Goal: Information Seeking & Learning: Learn about a topic

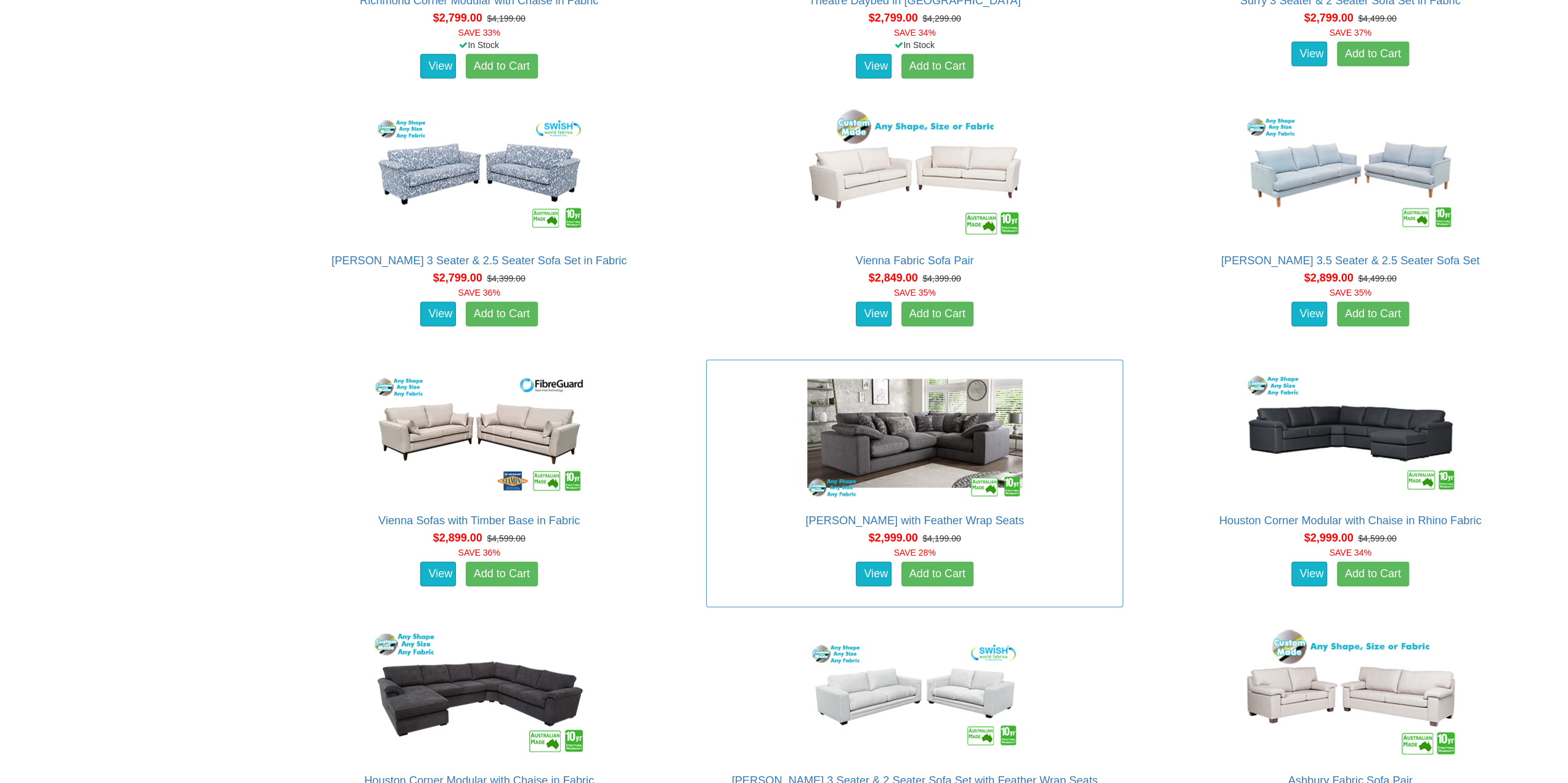
scroll to position [2650, 0]
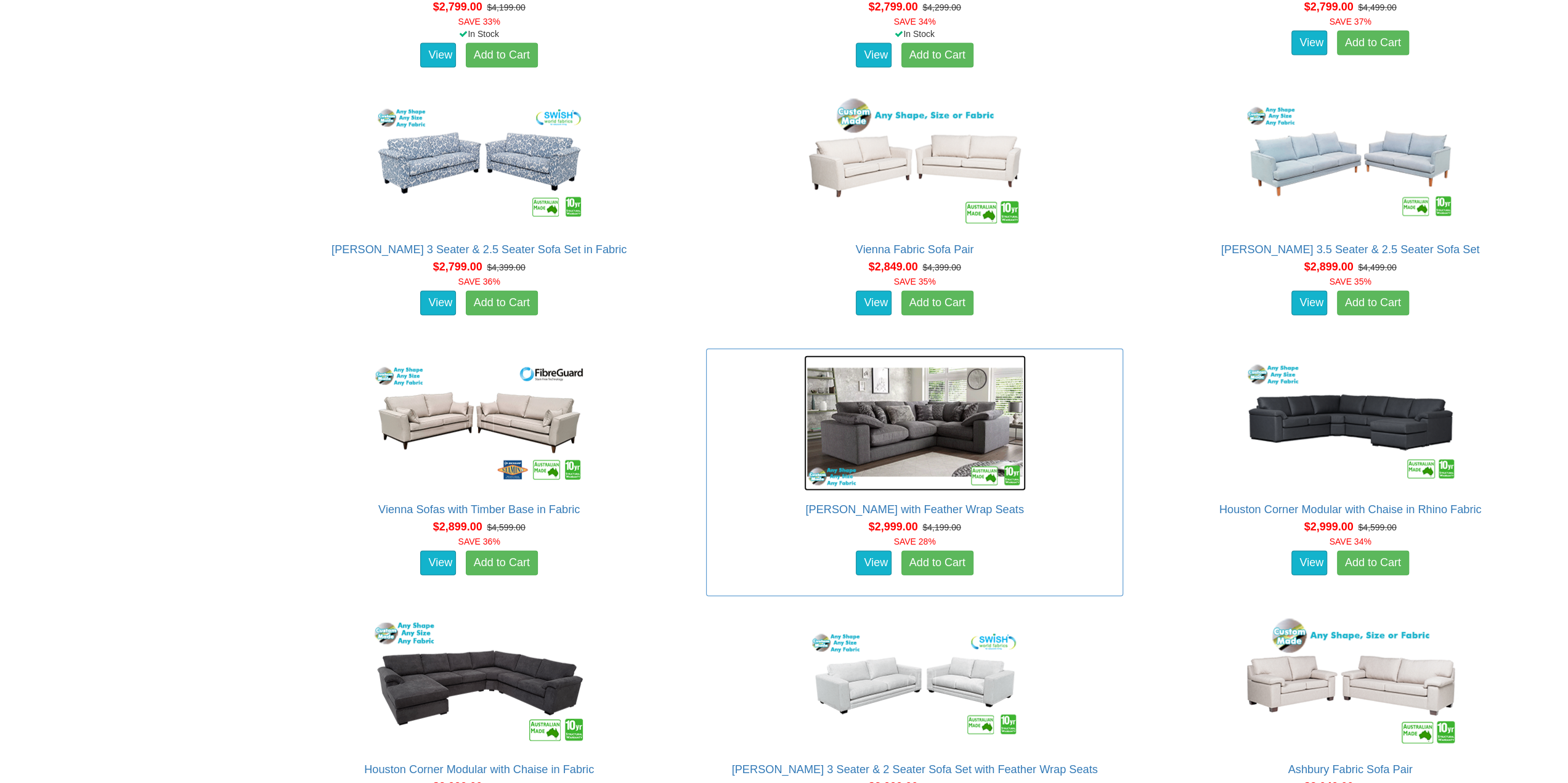
click at [916, 439] on img at bounding box center [915, 423] width 222 height 136
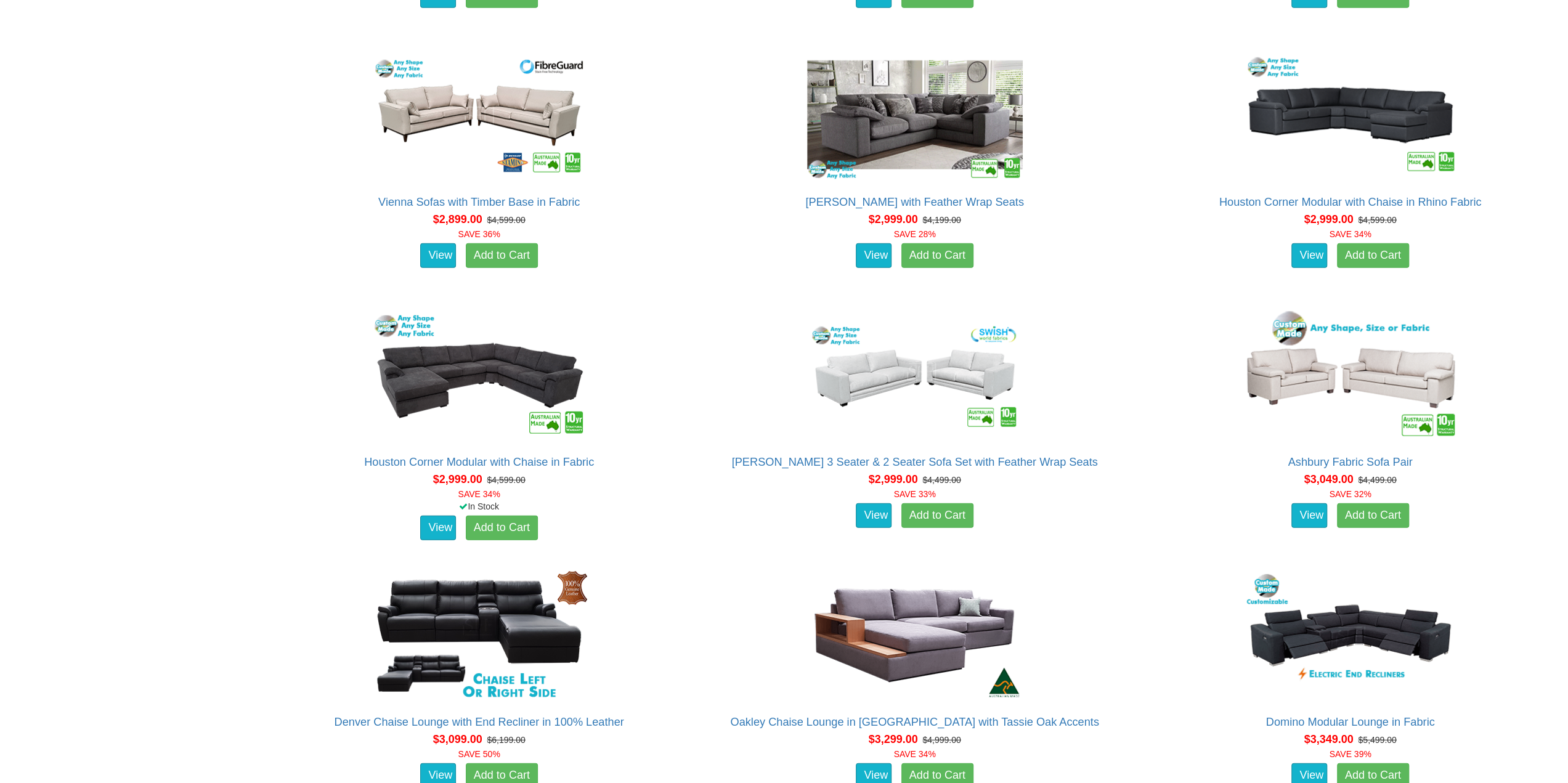
scroll to position [2958, 0]
click at [521, 369] on img at bounding box center [479, 375] width 222 height 136
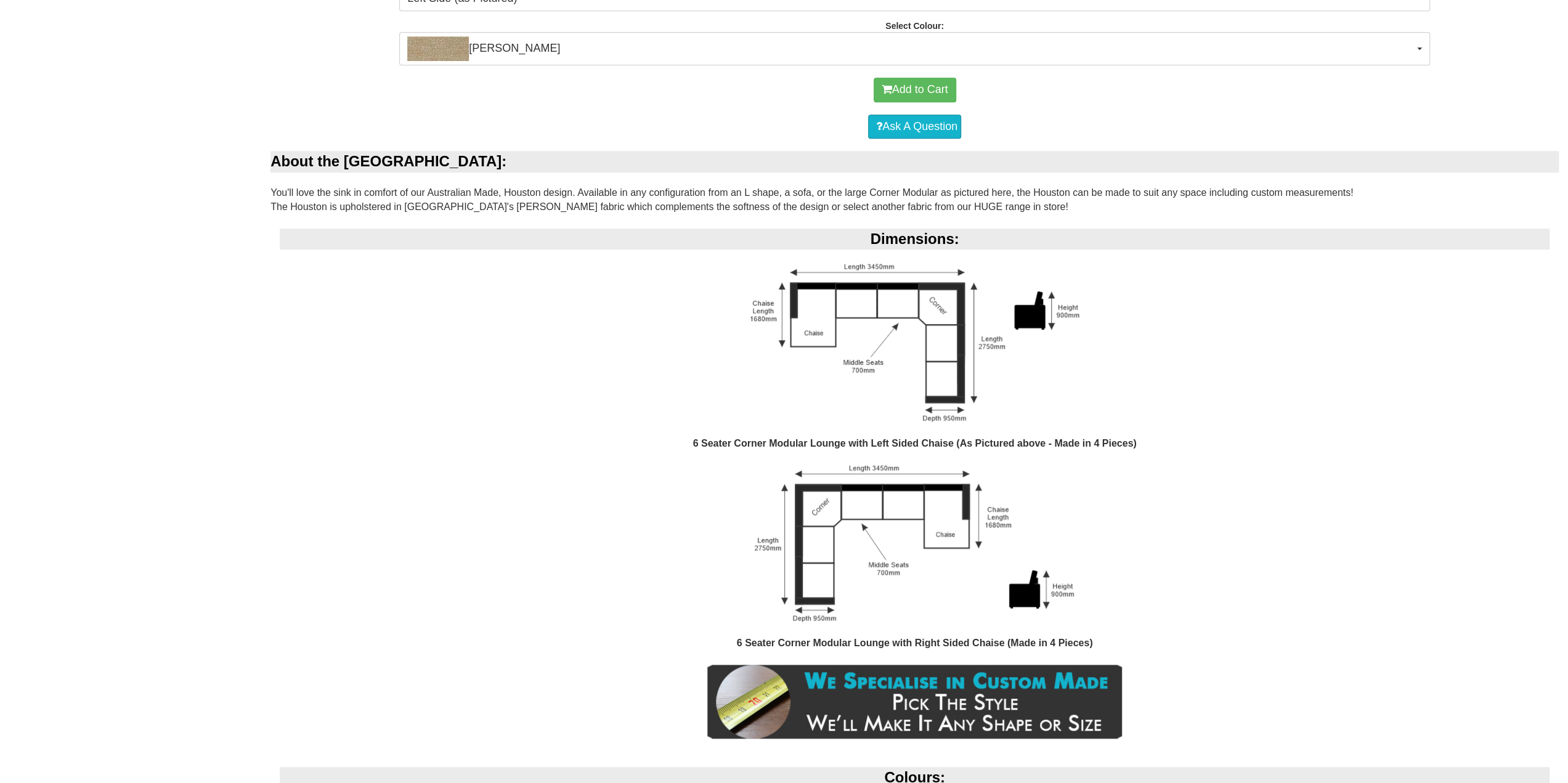
scroll to position [801, 0]
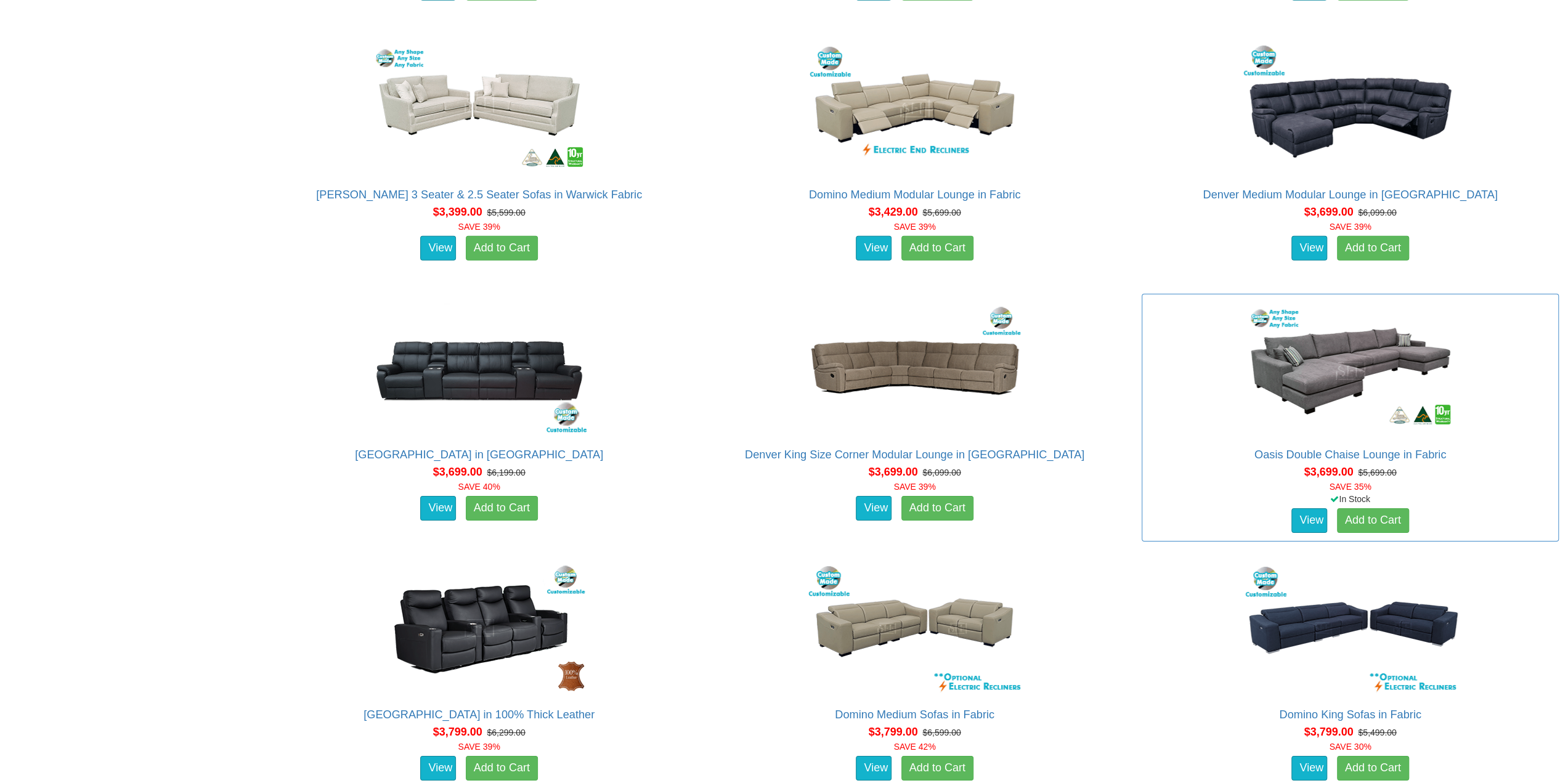
scroll to position [3741, 0]
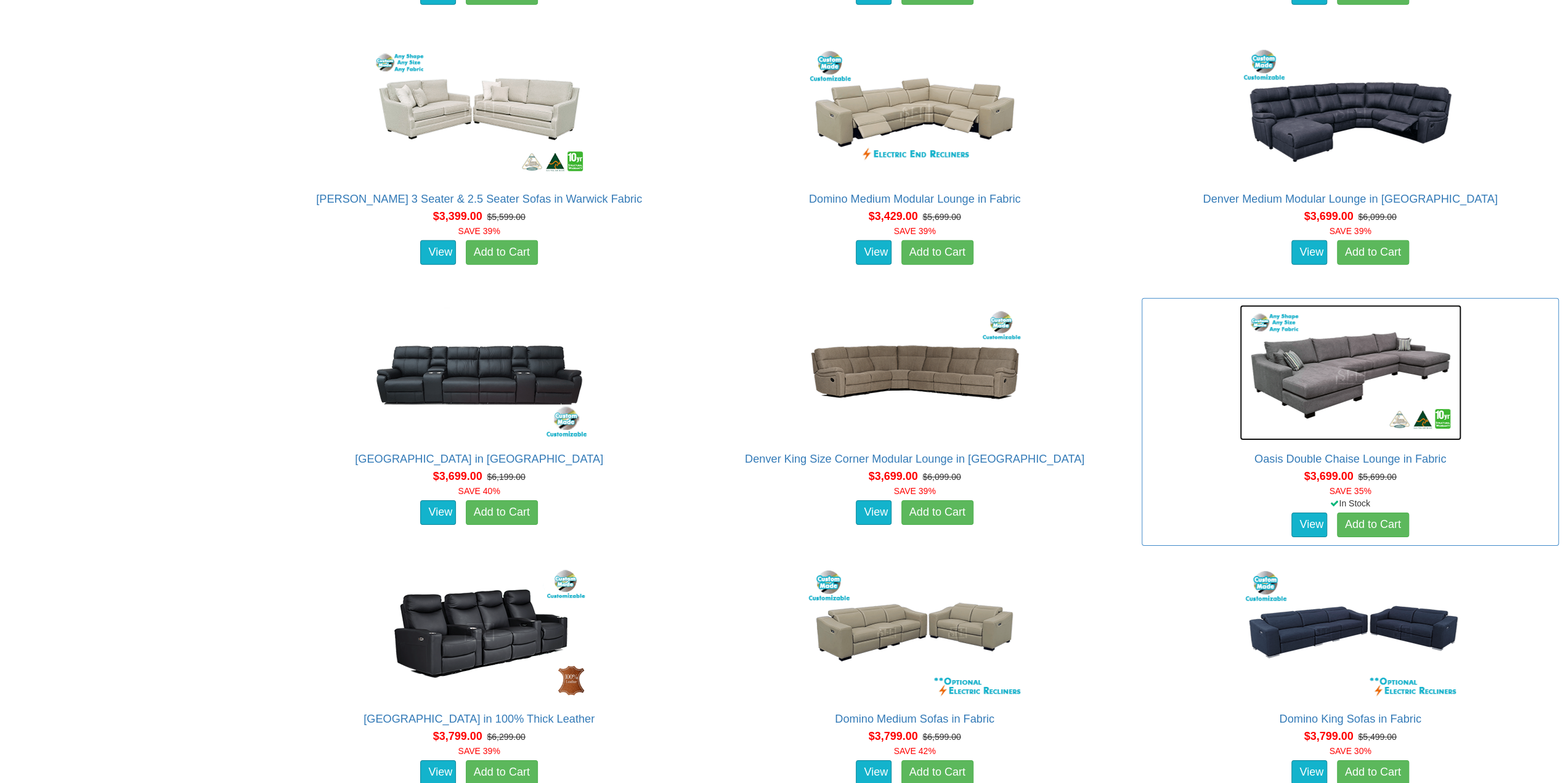
click at [1310, 351] on img at bounding box center [1351, 373] width 222 height 136
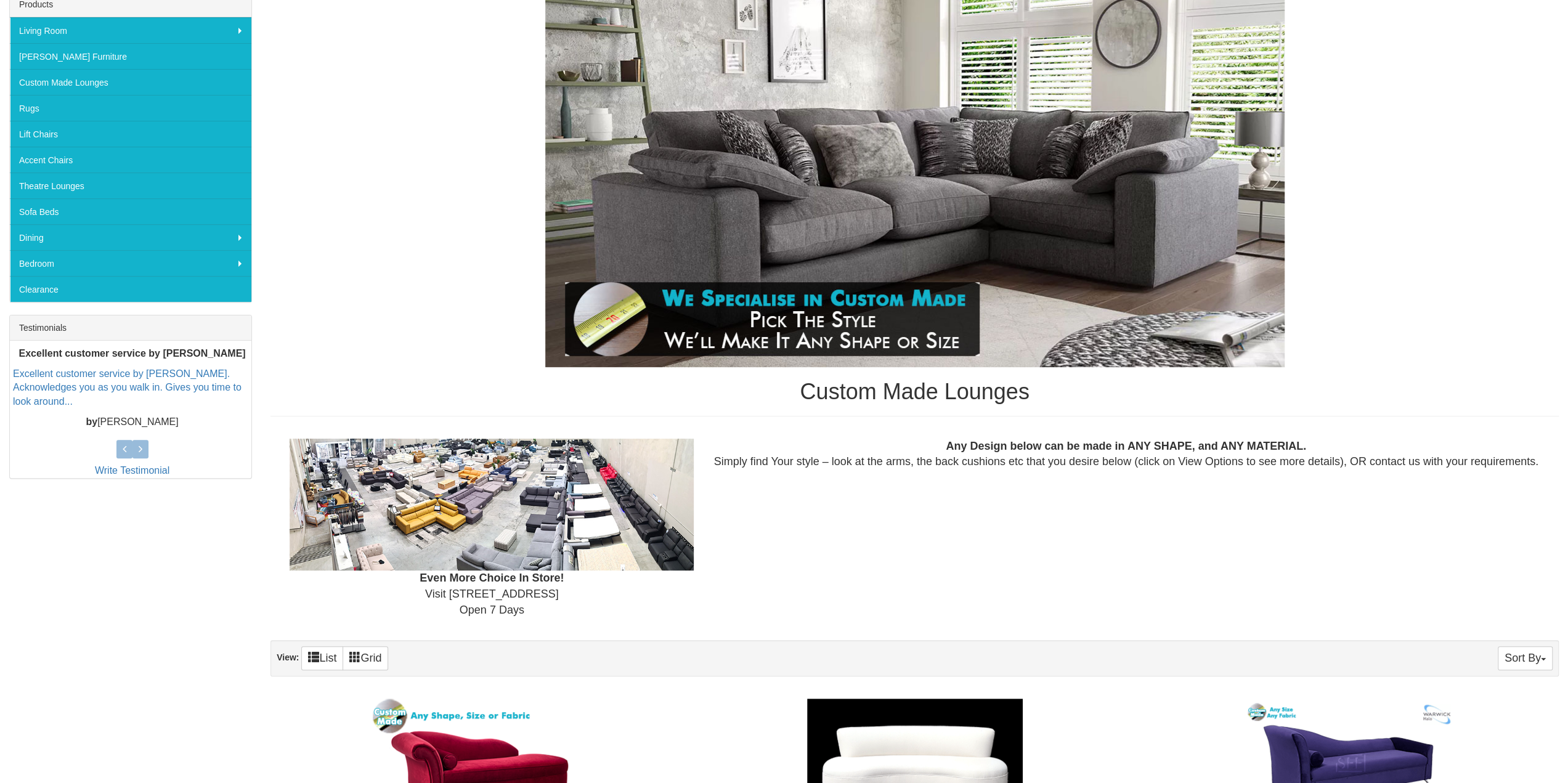
scroll to position [228, 0]
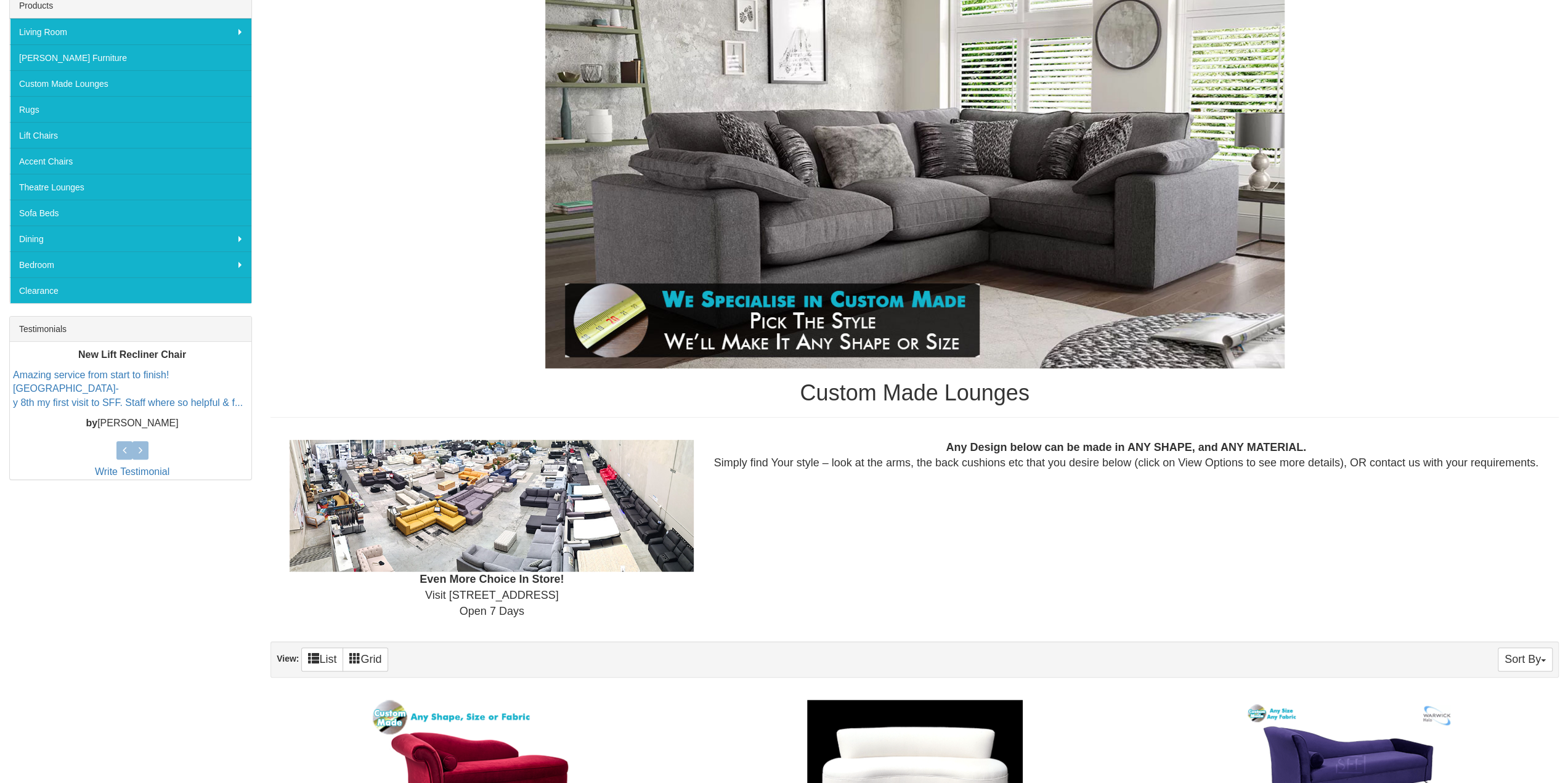
click at [1017, 235] on img at bounding box center [914, 183] width 739 height 369
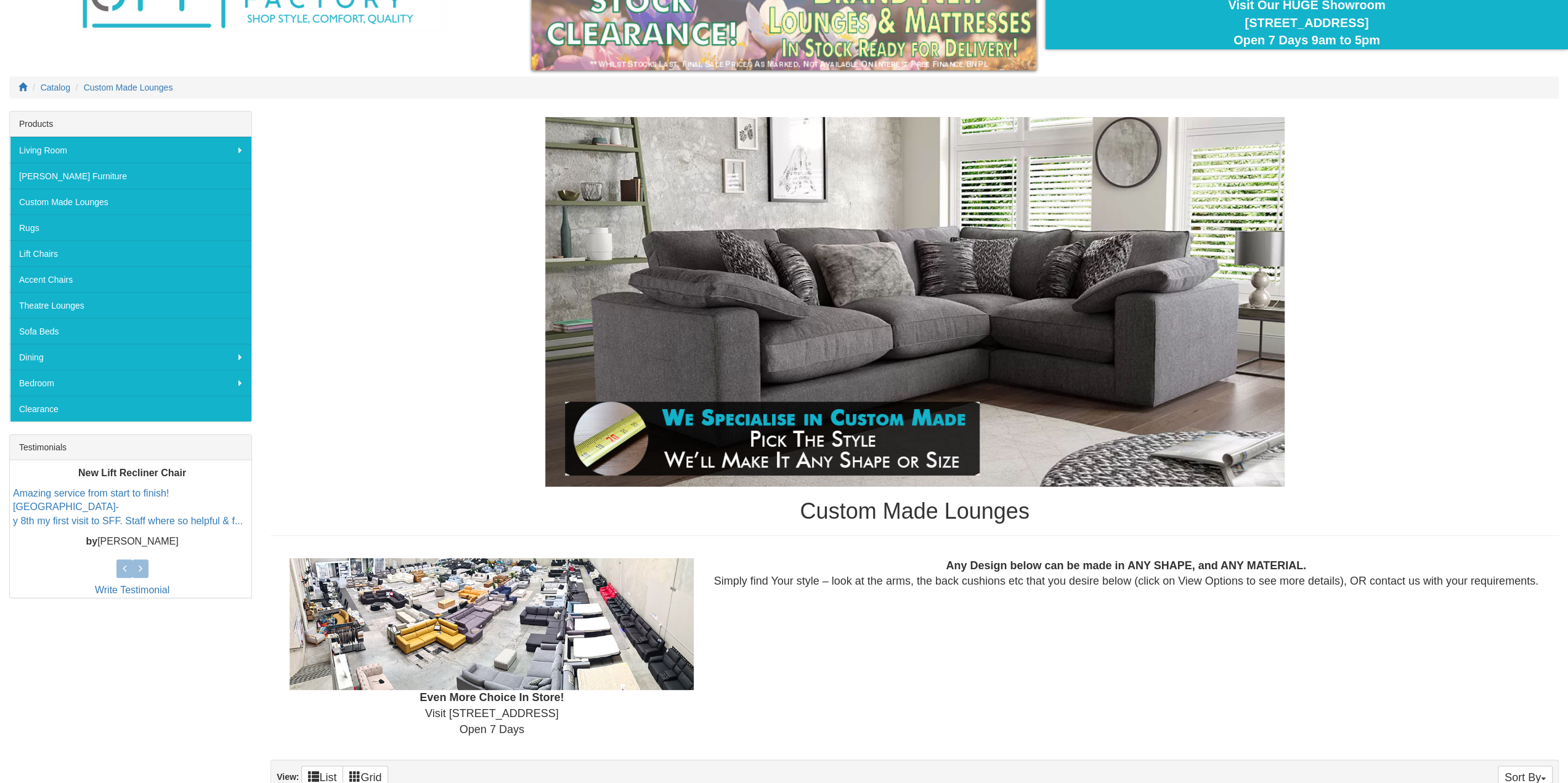
scroll to position [44, 0]
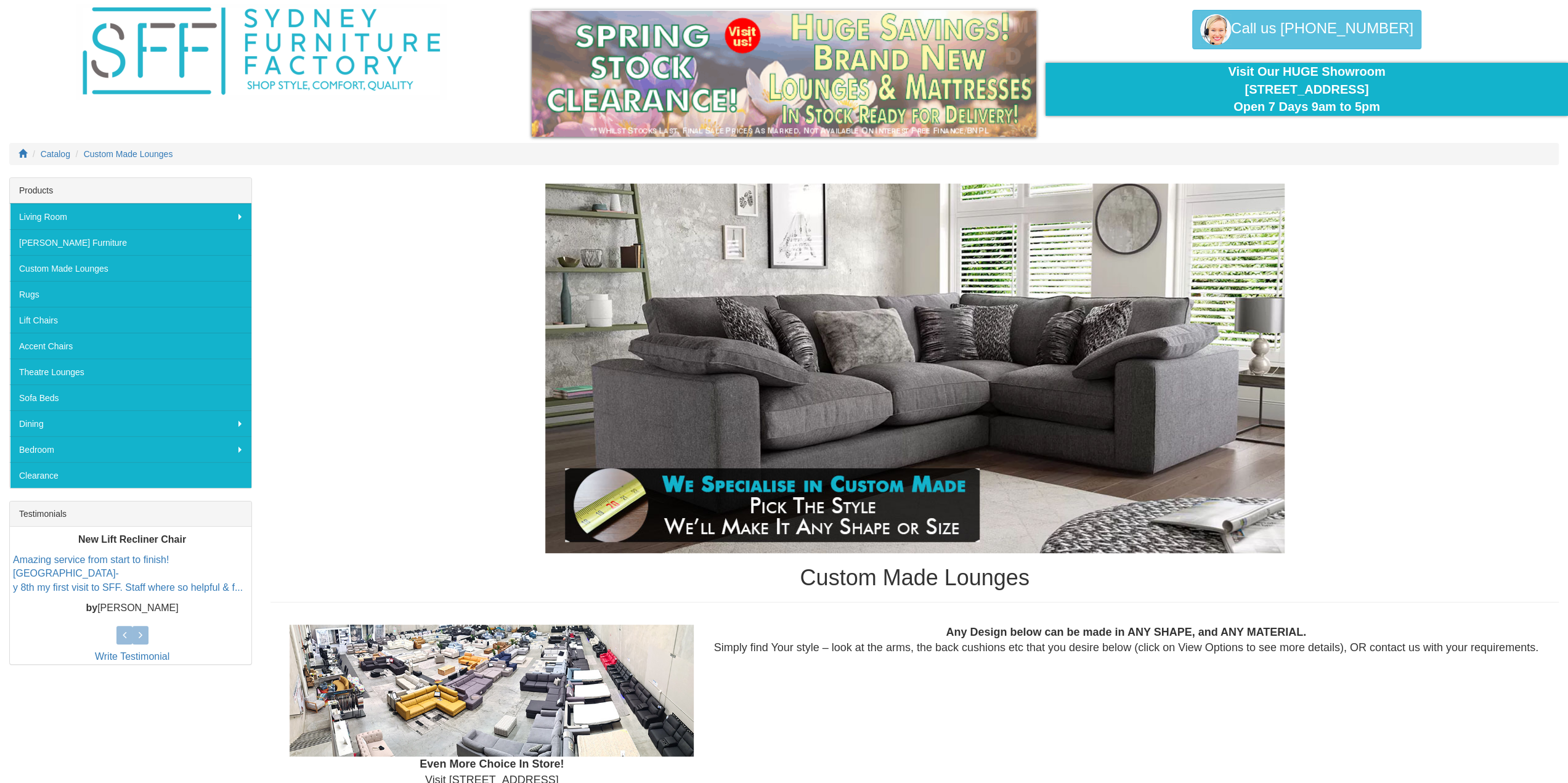
click at [743, 400] on img at bounding box center [914, 368] width 739 height 369
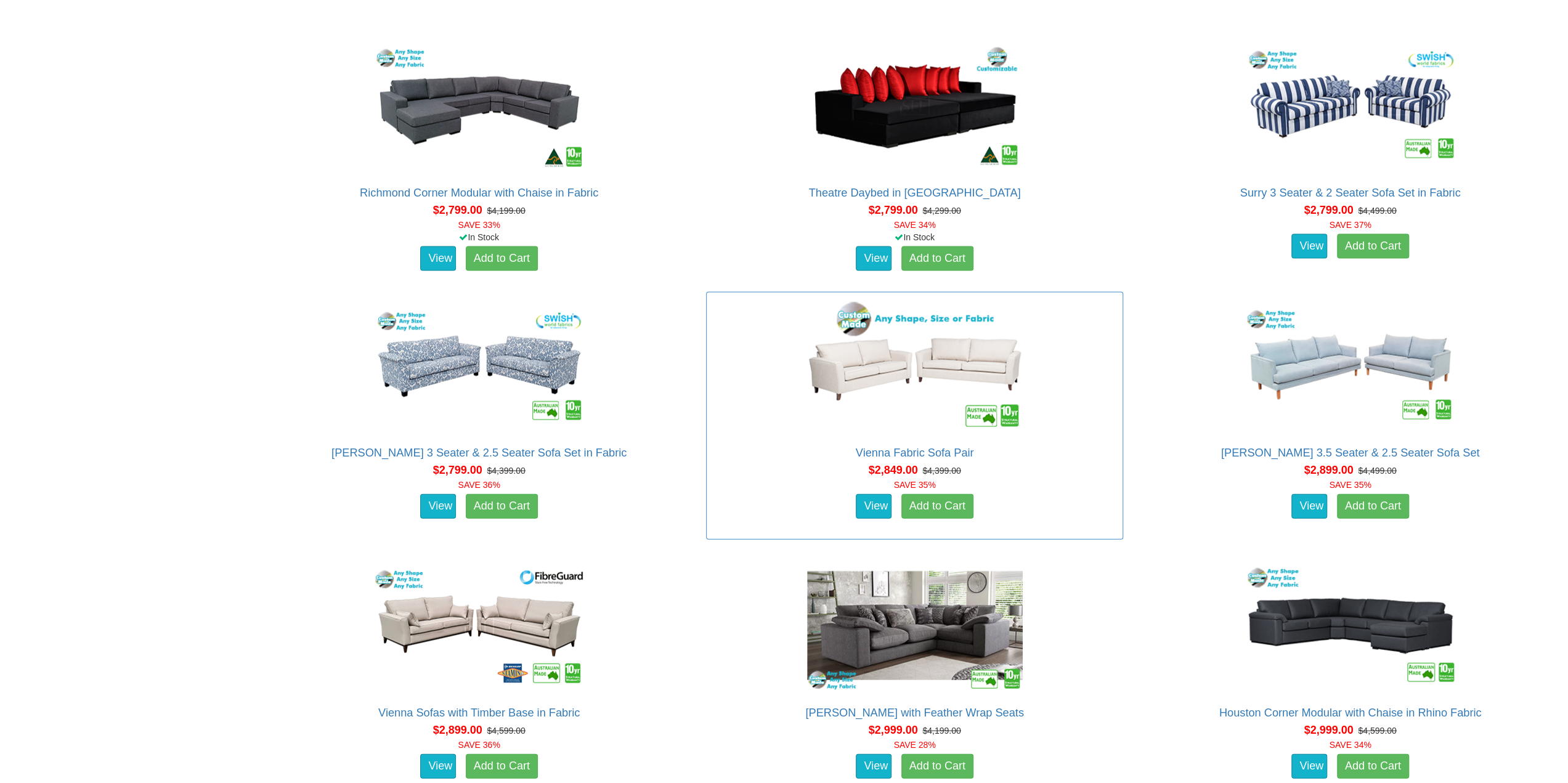
scroll to position [2816, 0]
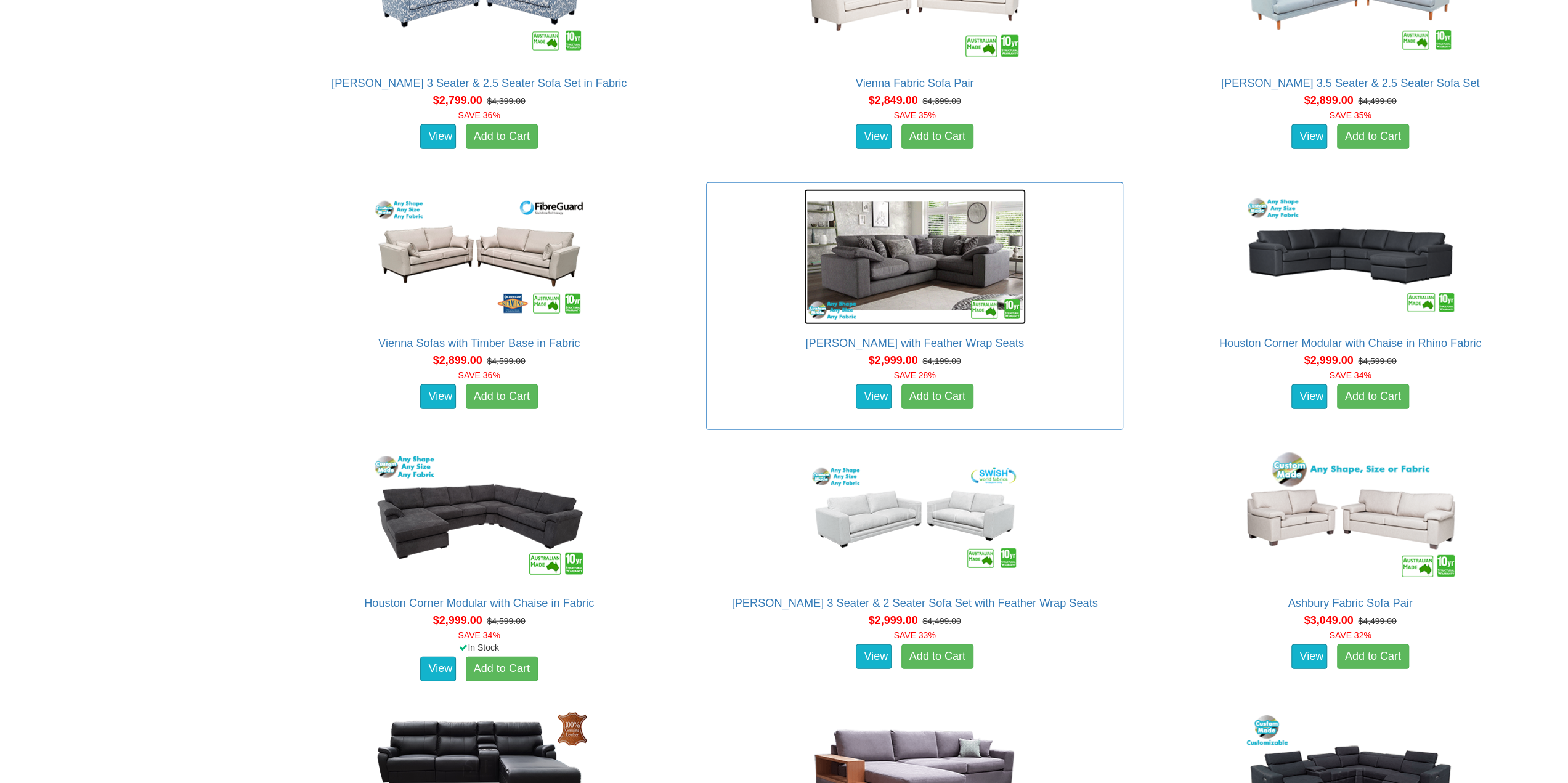
click at [910, 252] on img at bounding box center [915, 257] width 222 height 136
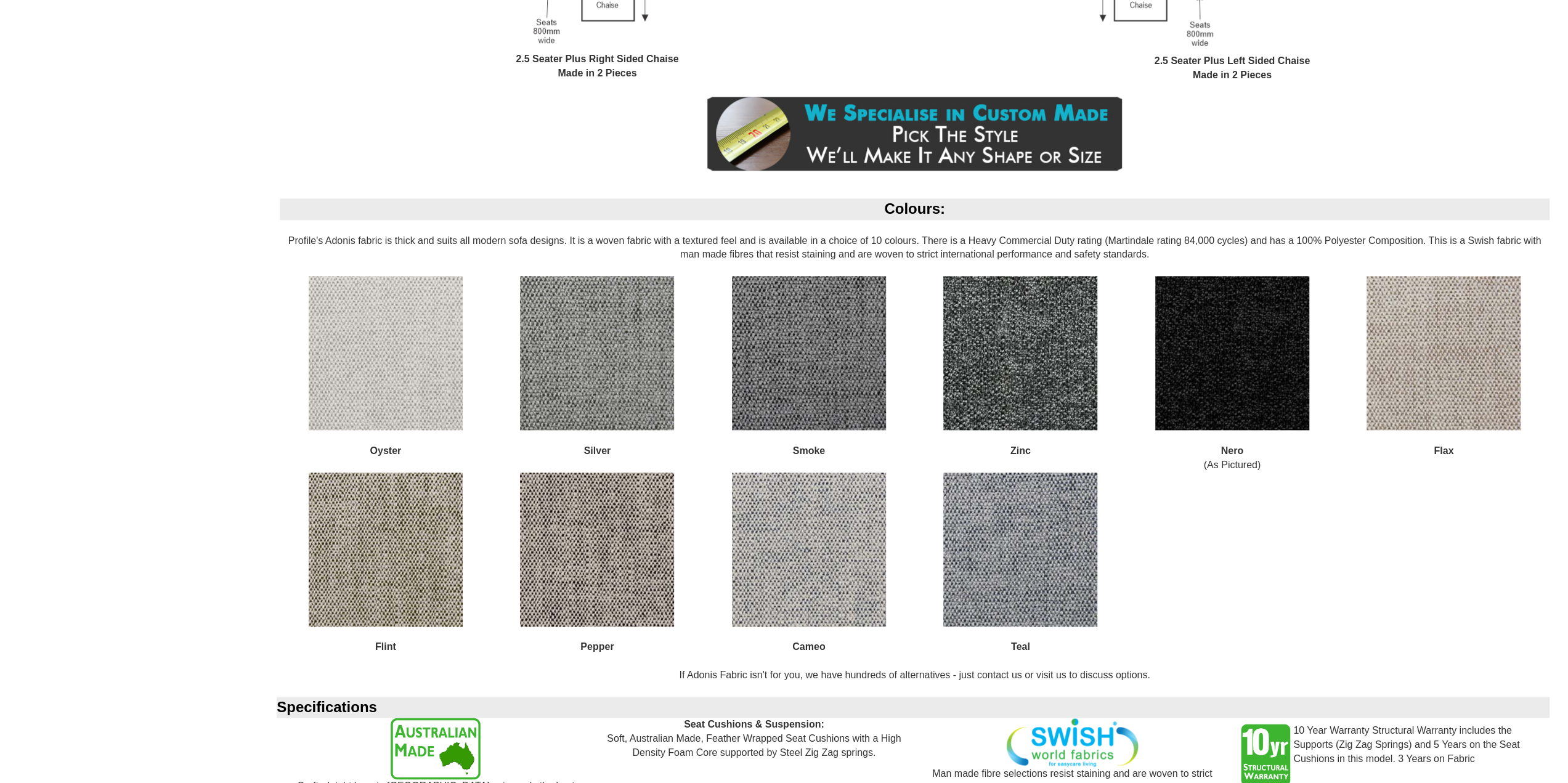
scroll to position [1418, 0]
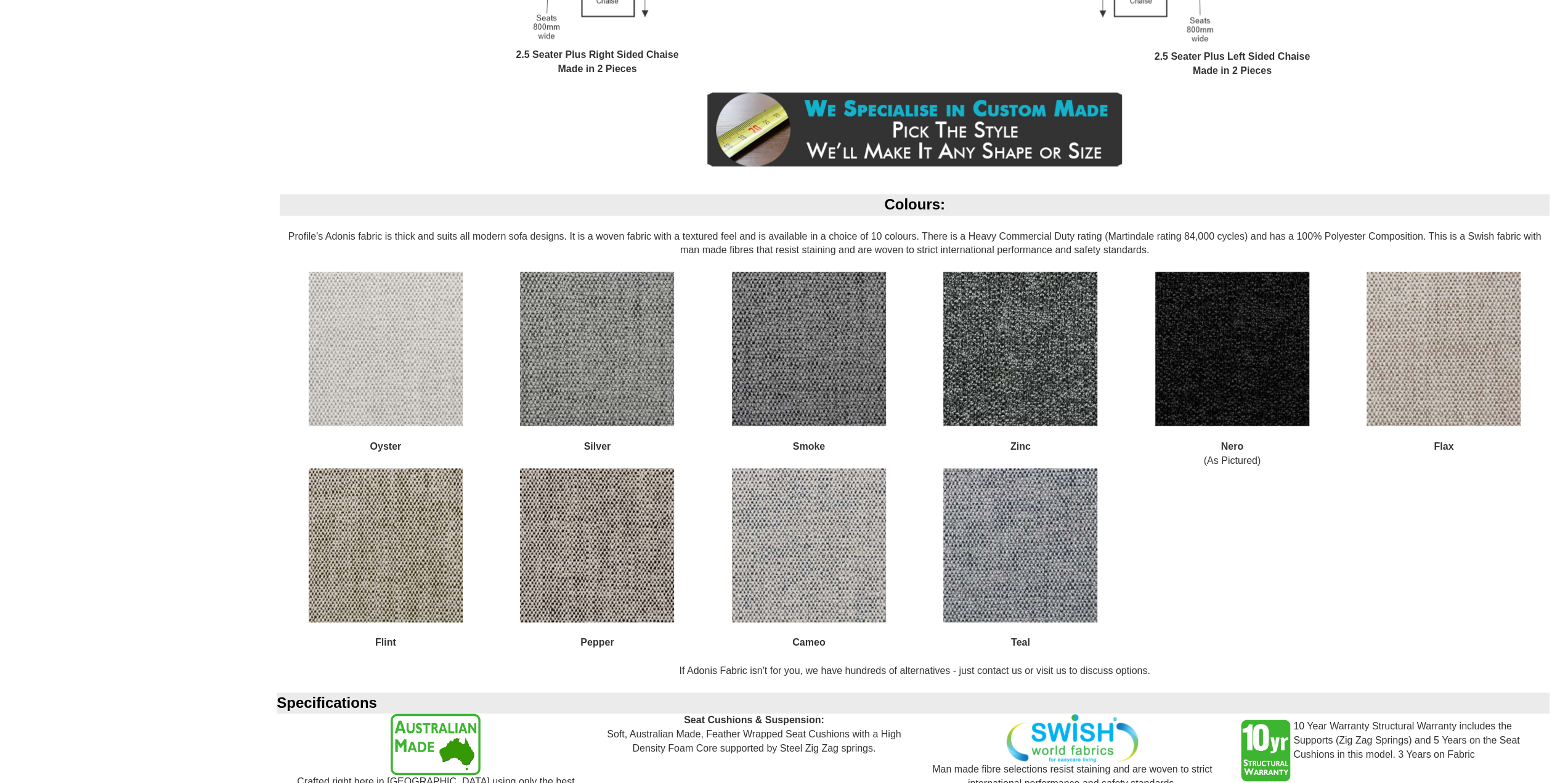
click at [1237, 314] on img at bounding box center [1232, 349] width 154 height 154
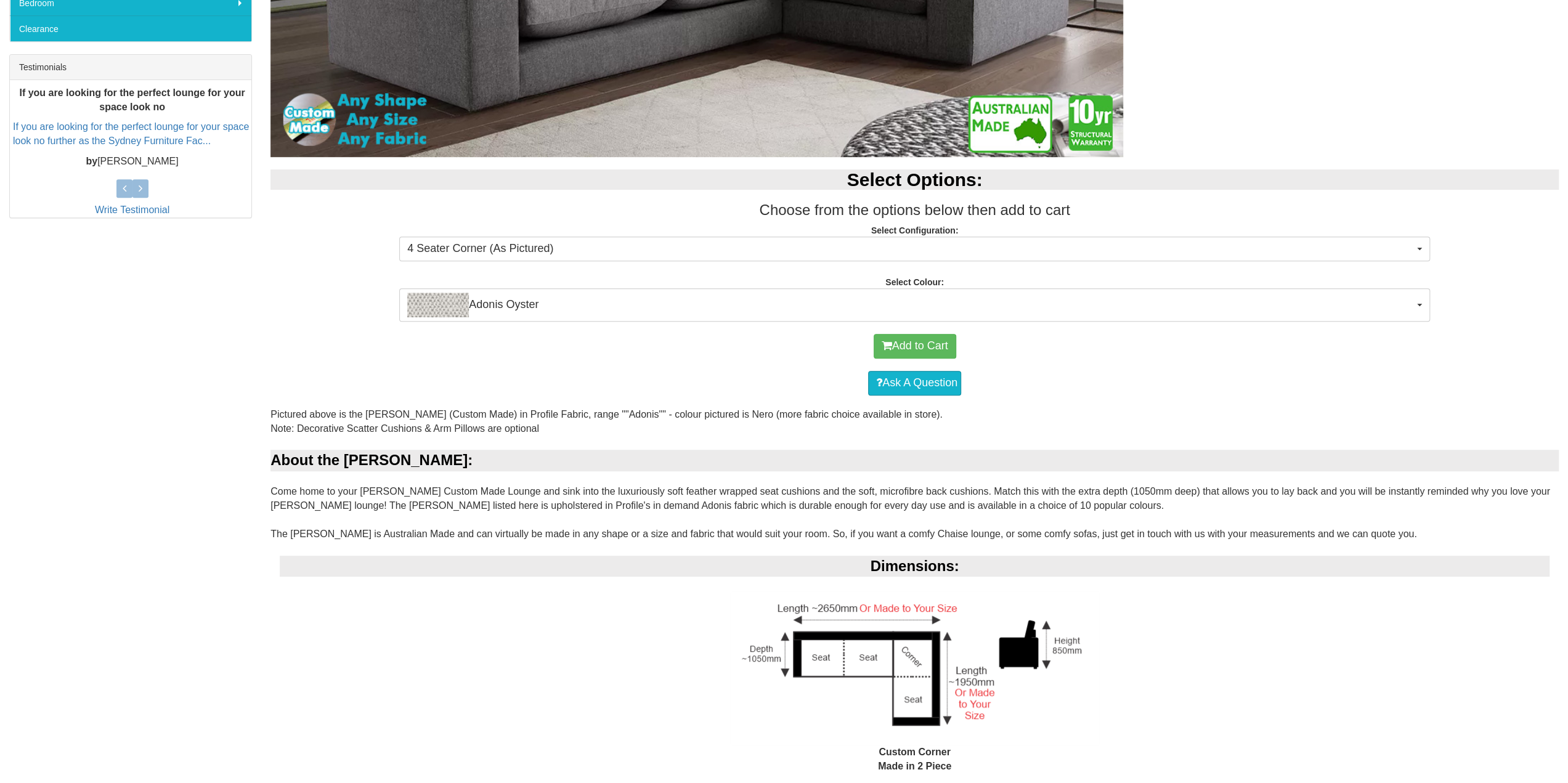
scroll to position [493, 0]
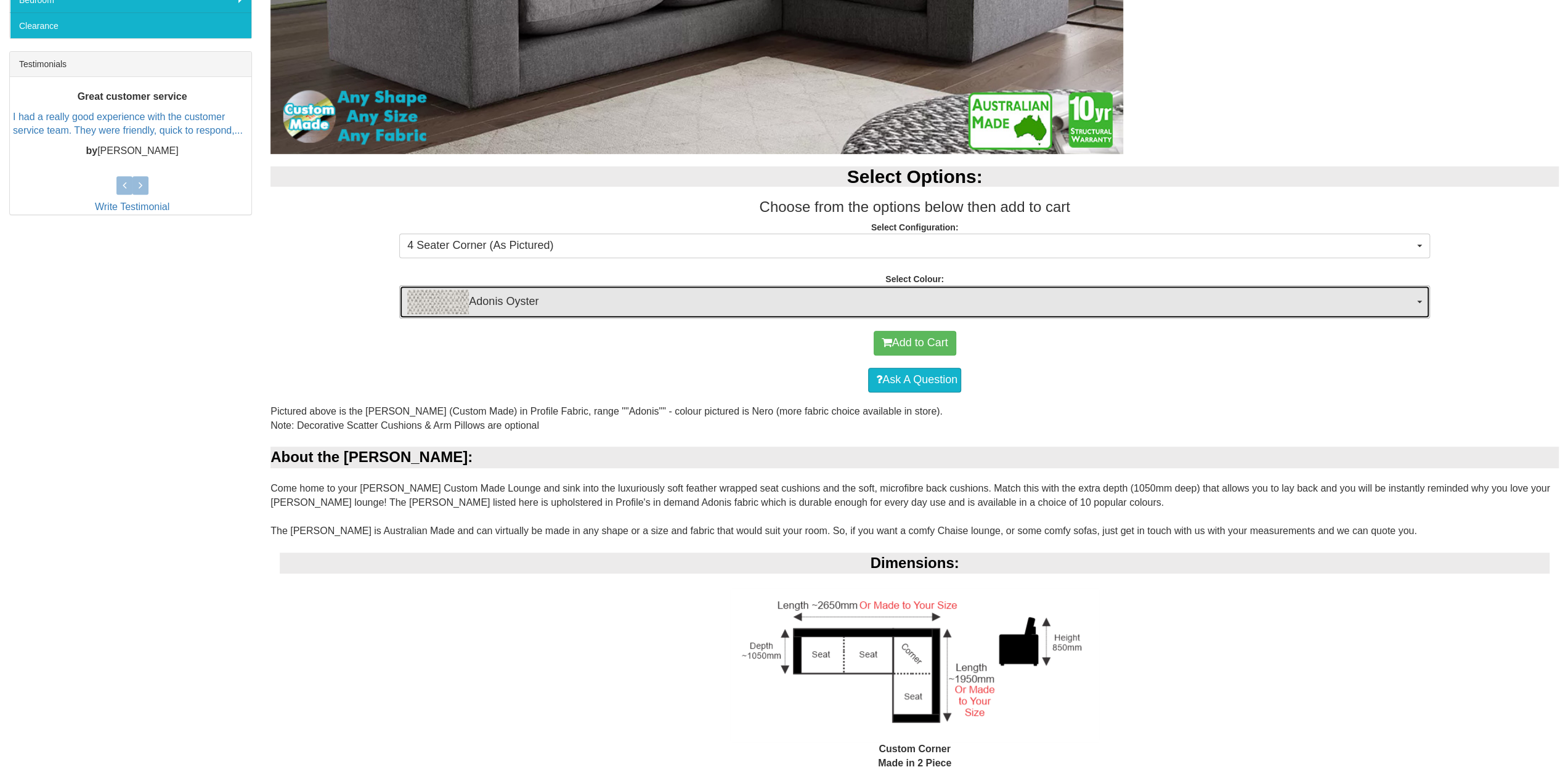
click at [1420, 300] on button "Adonis Oyster" at bounding box center [914, 302] width 1031 height 33
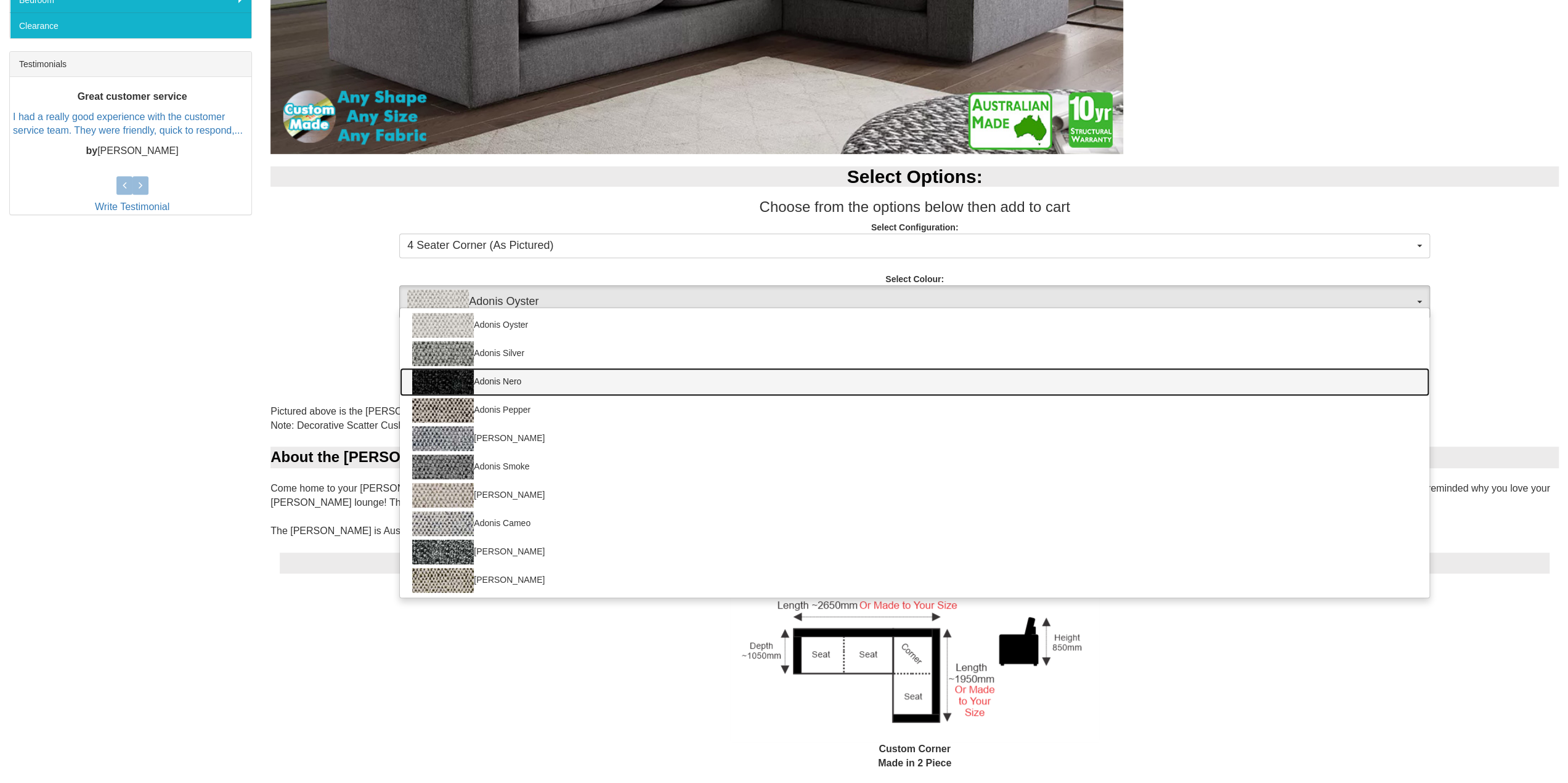
click at [441, 383] on img at bounding box center [443, 381] width 61 height 25
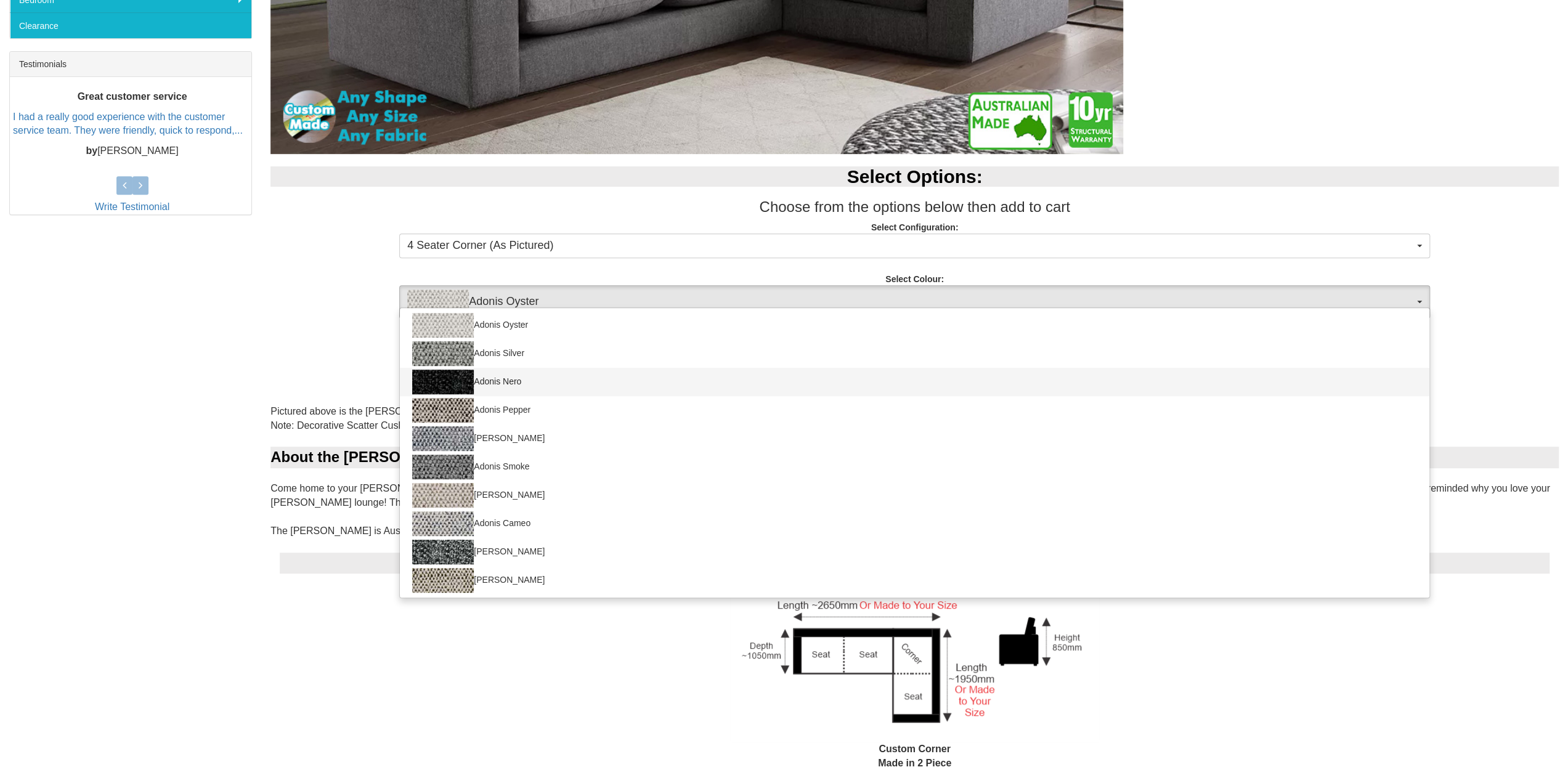
select select "1746"
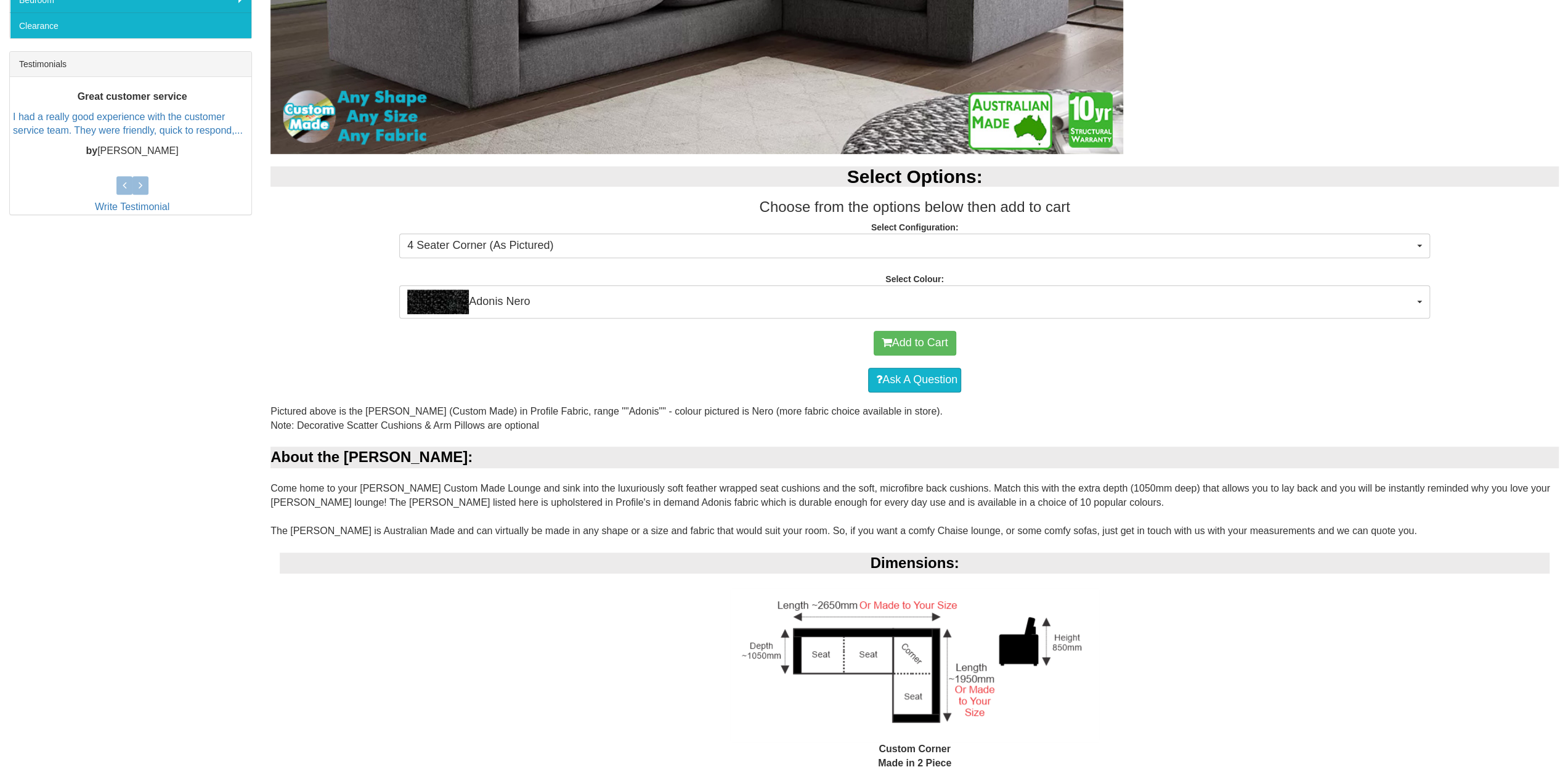
click at [622, 364] on div "Ask A Question" at bounding box center [914, 380] width 1276 height 37
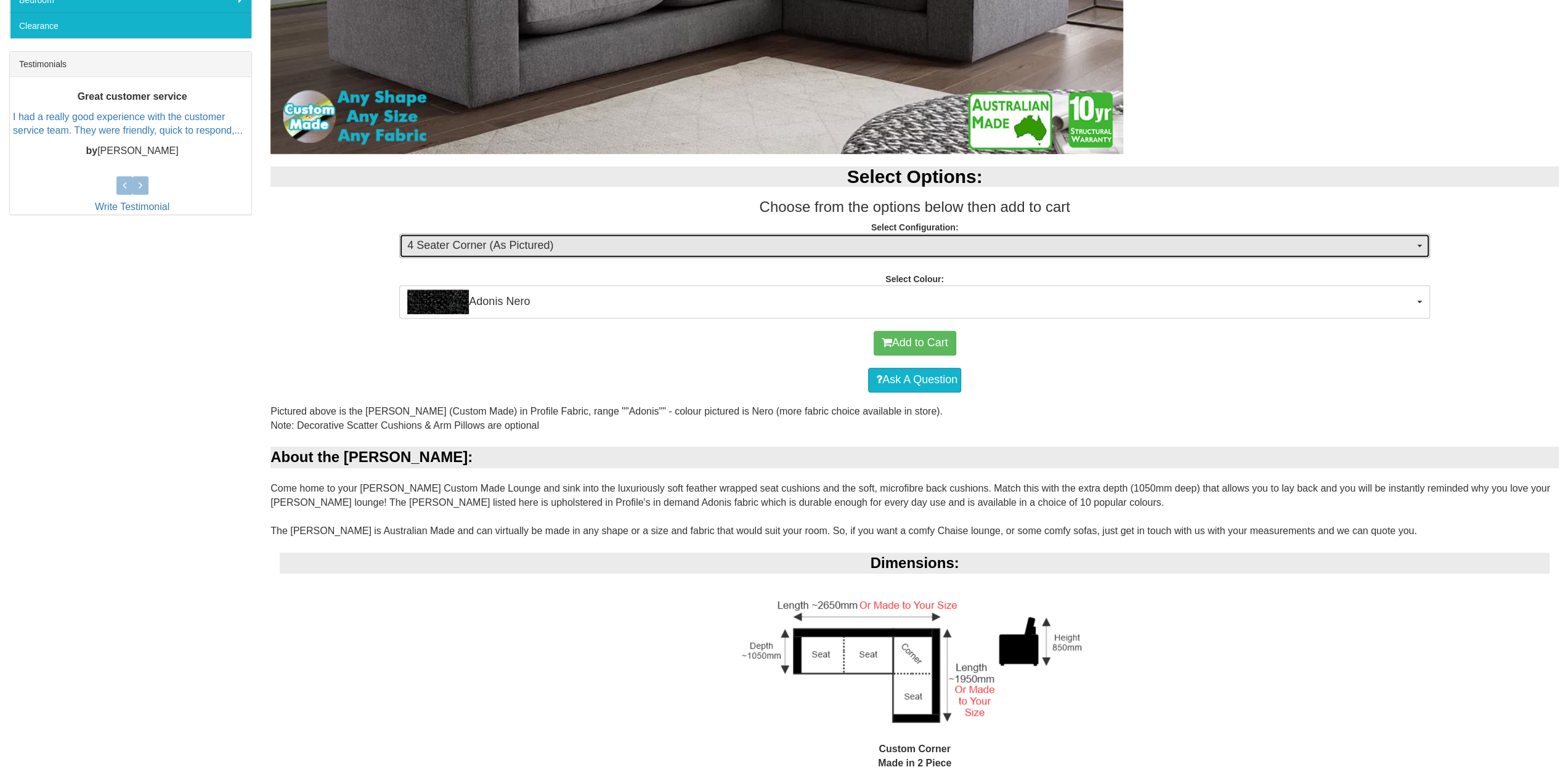
click at [697, 242] on span "4 Seater Corner (As Pictured)" at bounding box center [911, 246] width 1007 height 16
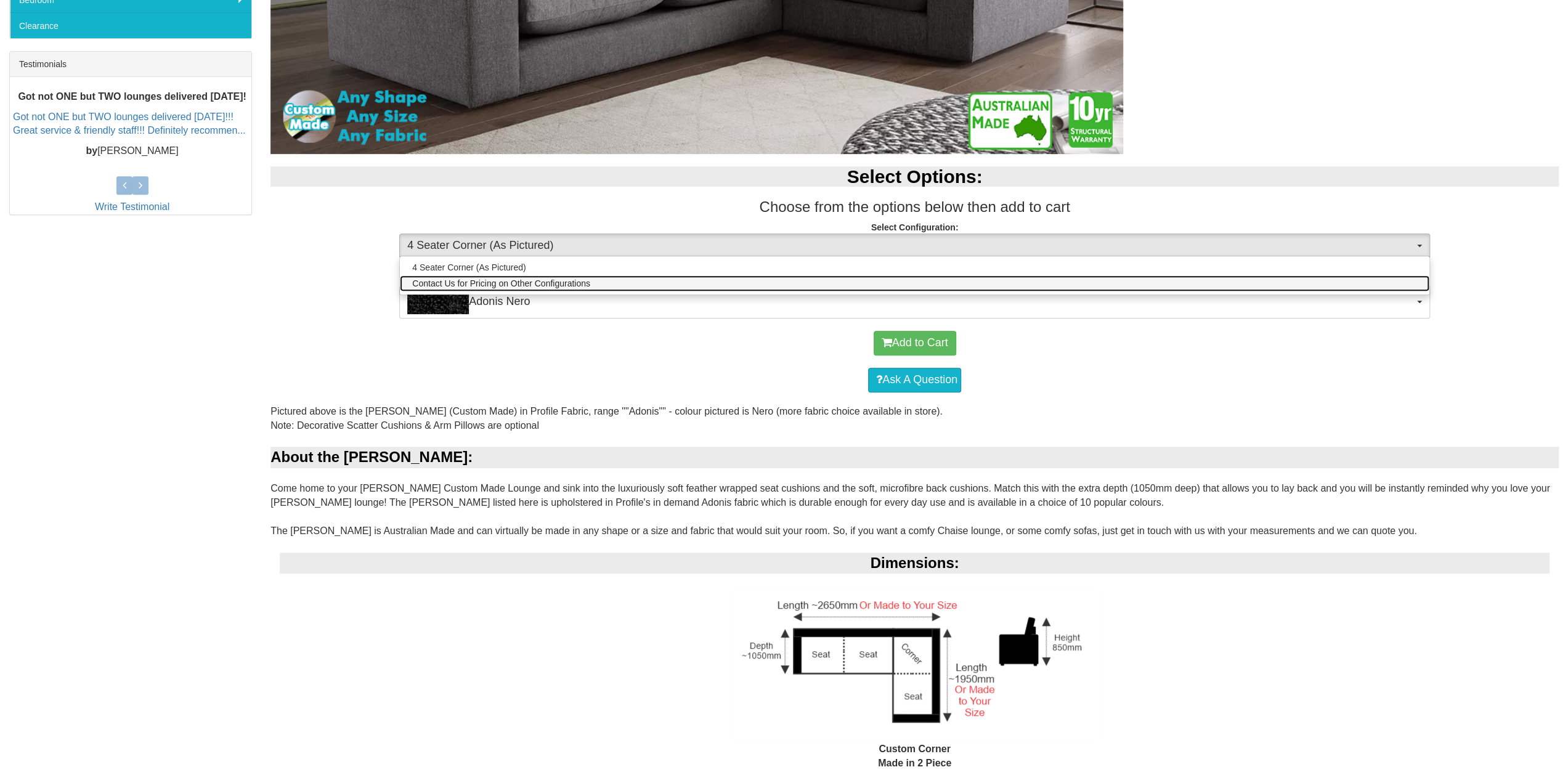
click at [560, 286] on span "Contact Us for Pricing on Other Configurations" at bounding box center [500, 283] width 178 height 12
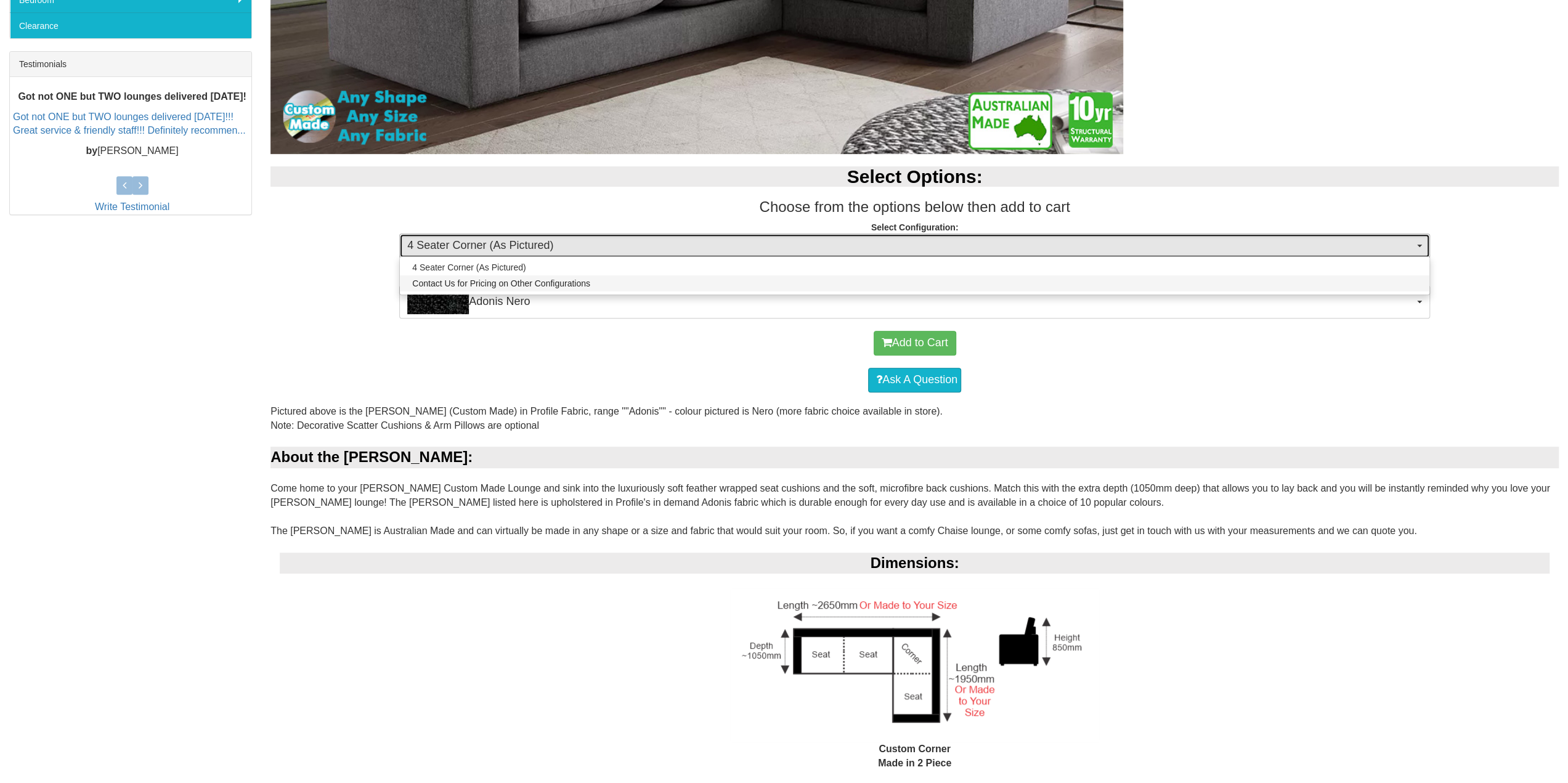
select select "1628"
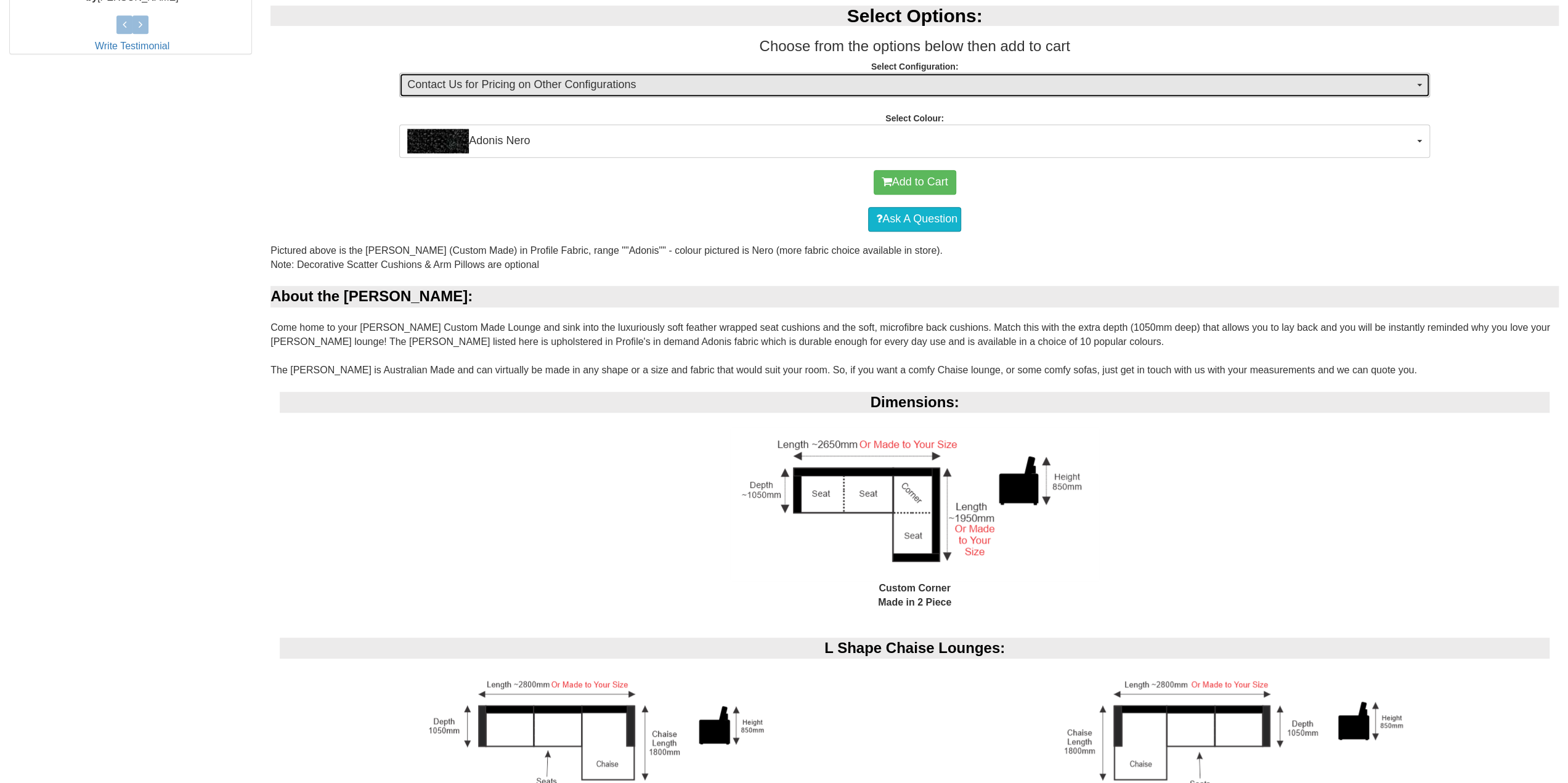
scroll to position [678, 0]
